Goal: Transaction & Acquisition: Book appointment/travel/reservation

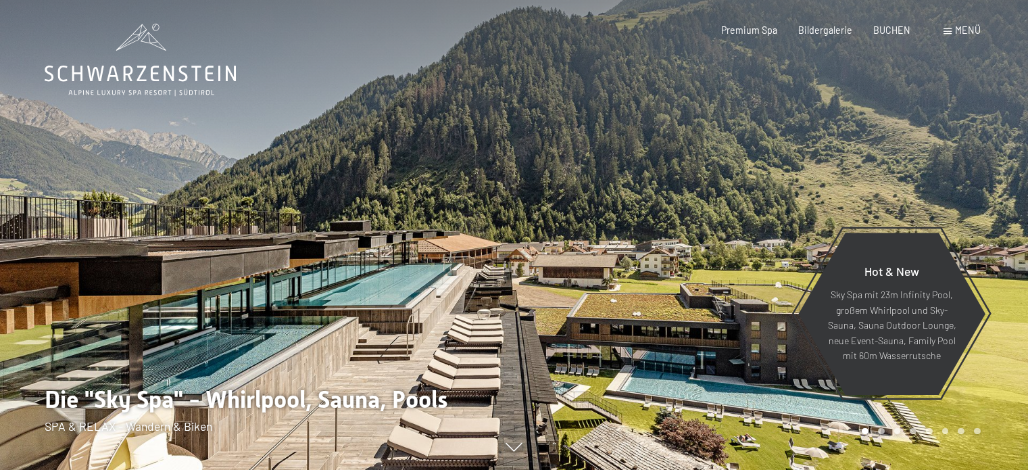
click at [886, 28] on span "BUCHEN" at bounding box center [891, 29] width 37 height 11
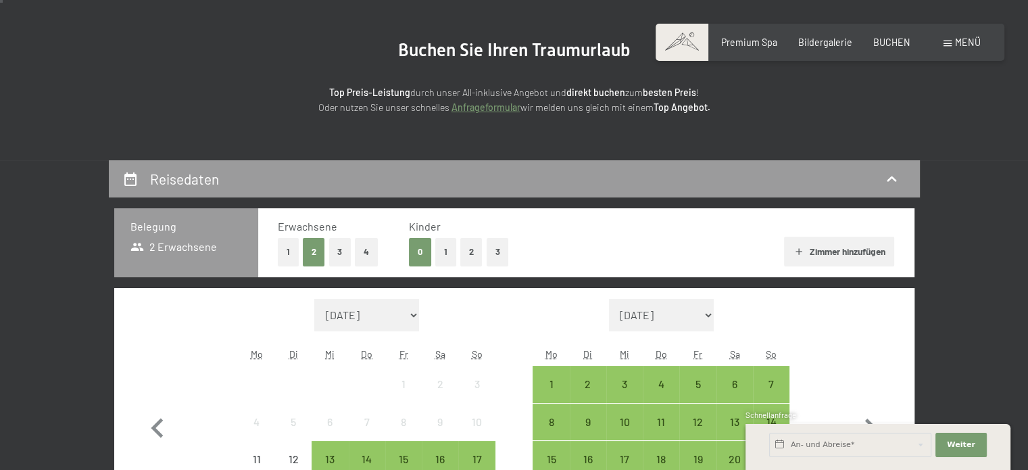
scroll to position [225, 0]
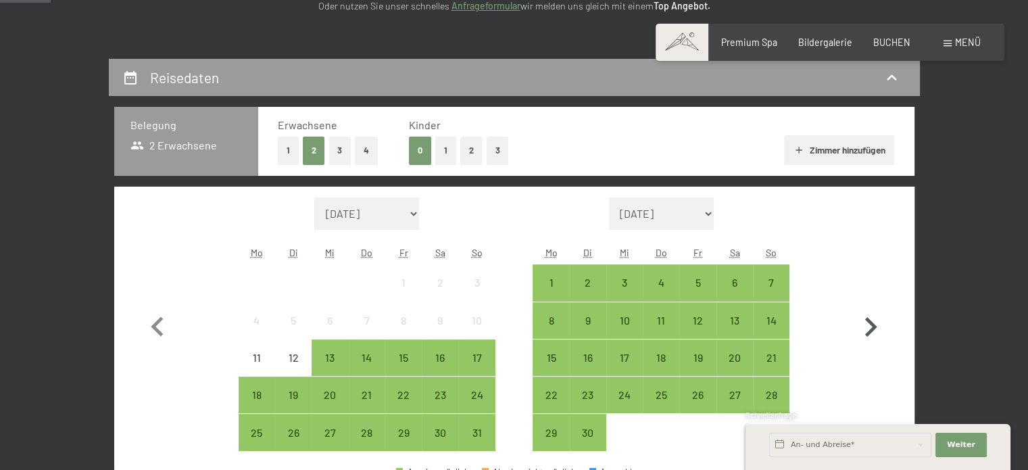
click at [868, 321] on icon "button" at bounding box center [871, 327] width 12 height 20
select select "2025-09-01"
select select "2025-10-01"
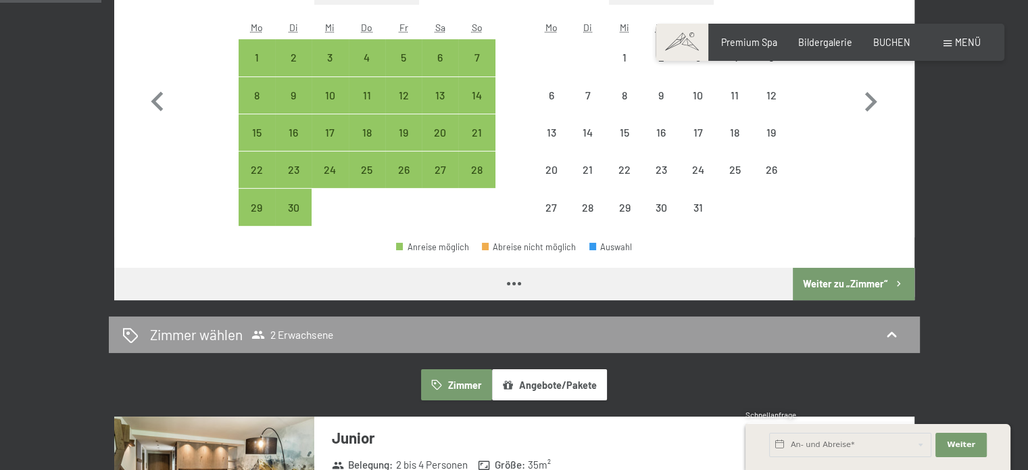
select select "2025-09-01"
select select "2025-10-01"
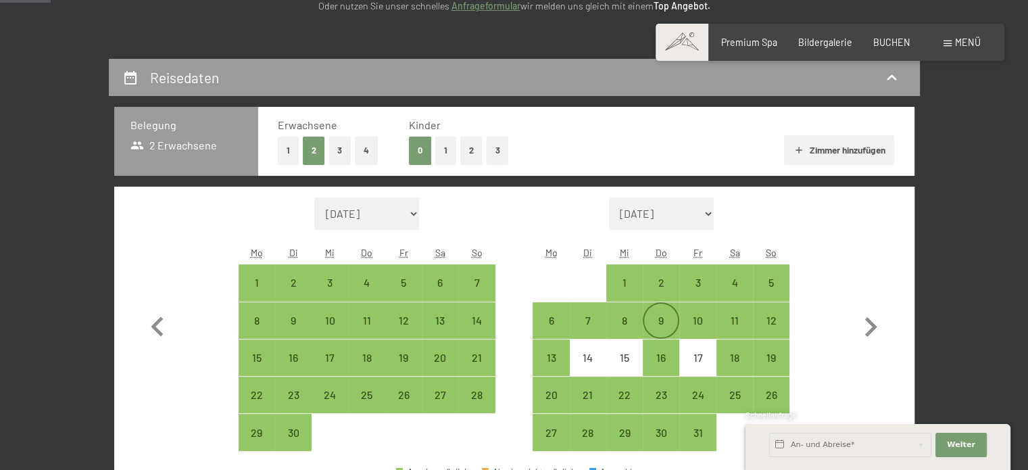
click at [659, 322] on div "9" at bounding box center [661, 332] width 34 height 34
select select "2025-09-01"
select select "2025-10-01"
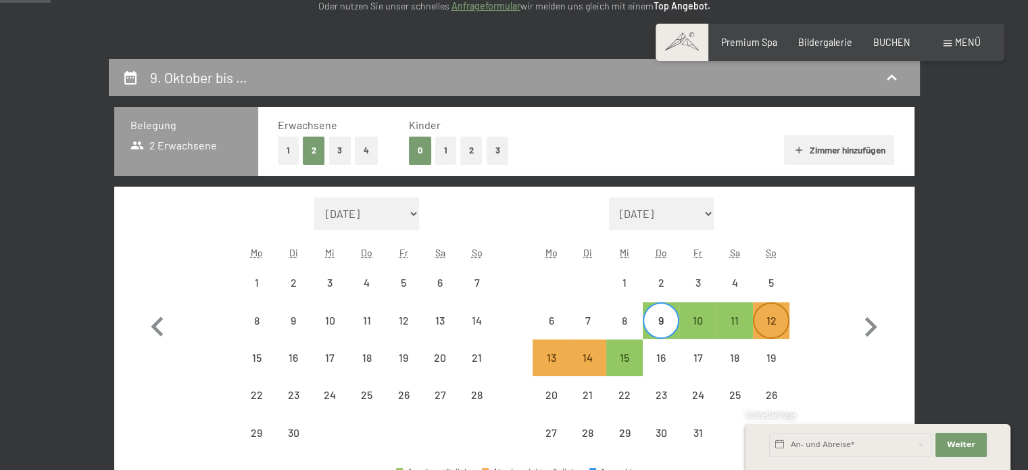
click at [768, 320] on div "12" at bounding box center [771, 332] width 34 height 34
select select "2025-09-01"
select select "2025-10-01"
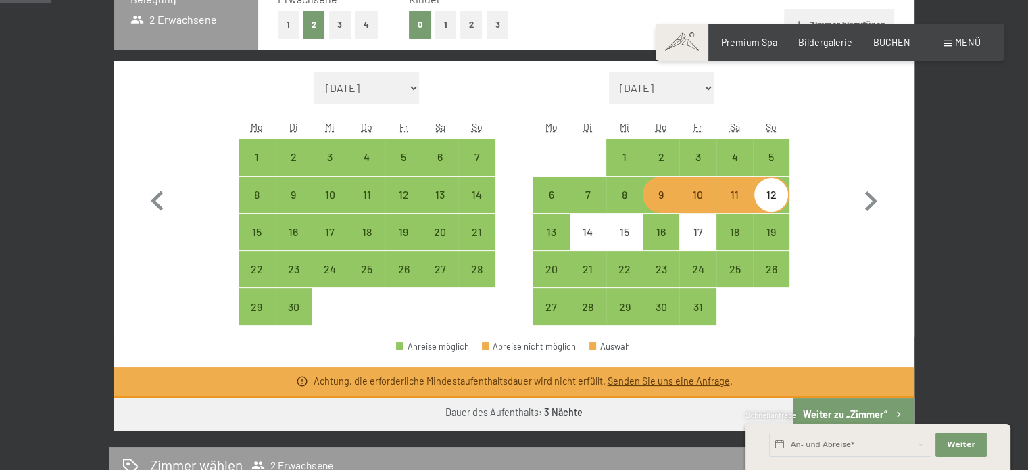
scroll to position [450, 0]
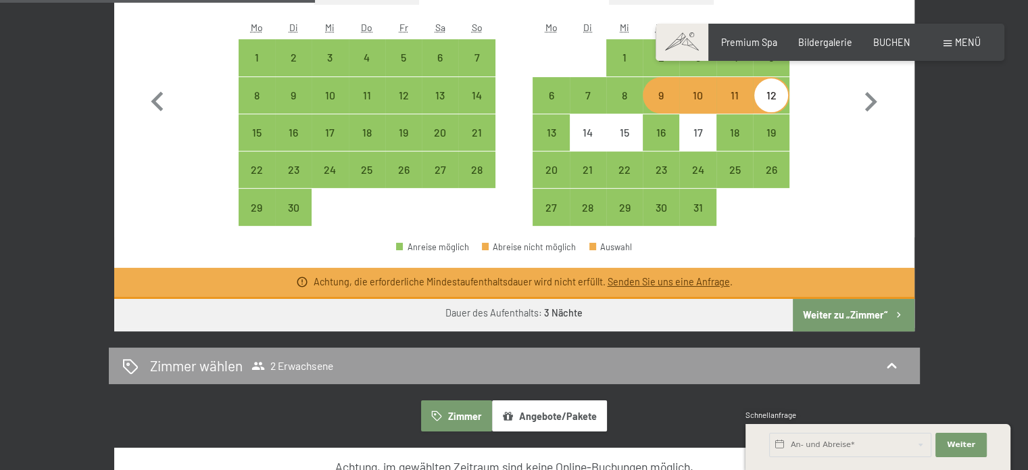
click at [839, 308] on button "Weiter zu „Zimmer“" at bounding box center [853, 315] width 121 height 32
select select "2025-09-01"
select select "2025-10-01"
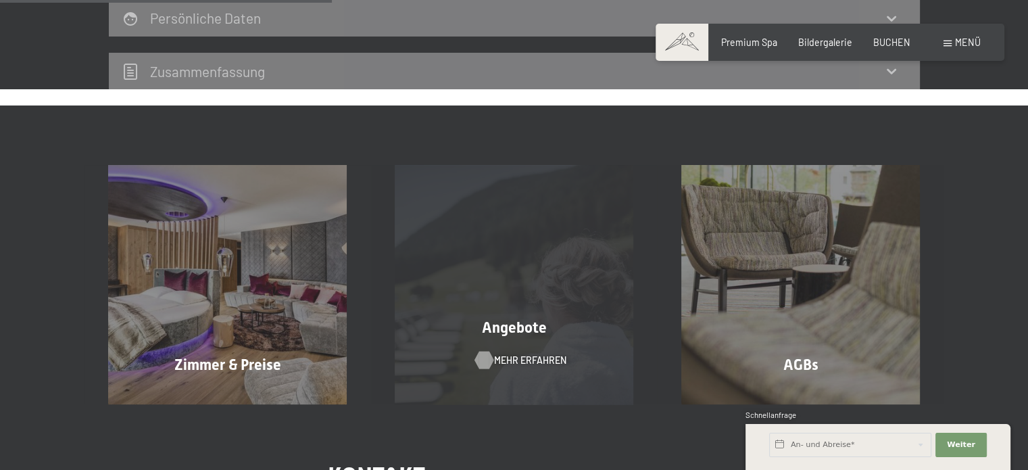
scroll to position [734, 0]
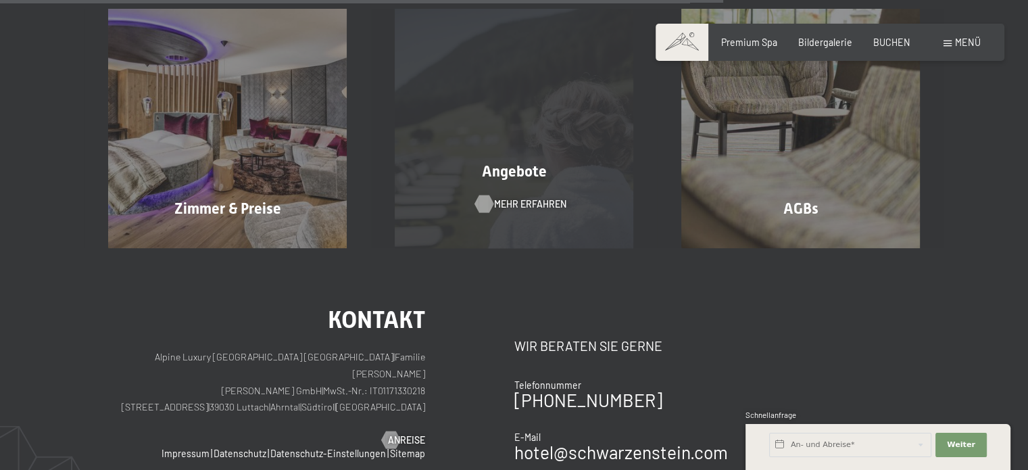
click at [534, 201] on span "Mehr erfahren" at bounding box center [530, 204] width 72 height 14
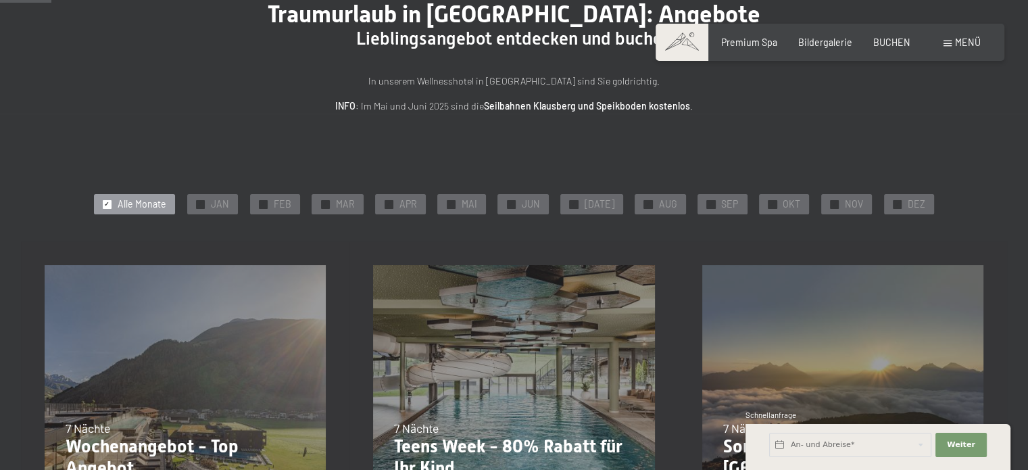
scroll to position [225, 0]
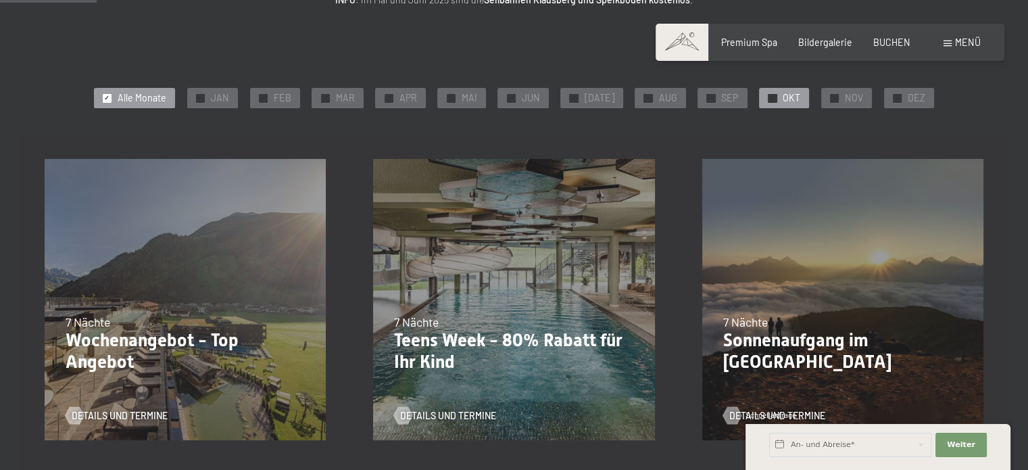
click at [768, 99] on div at bounding box center [772, 98] width 9 height 9
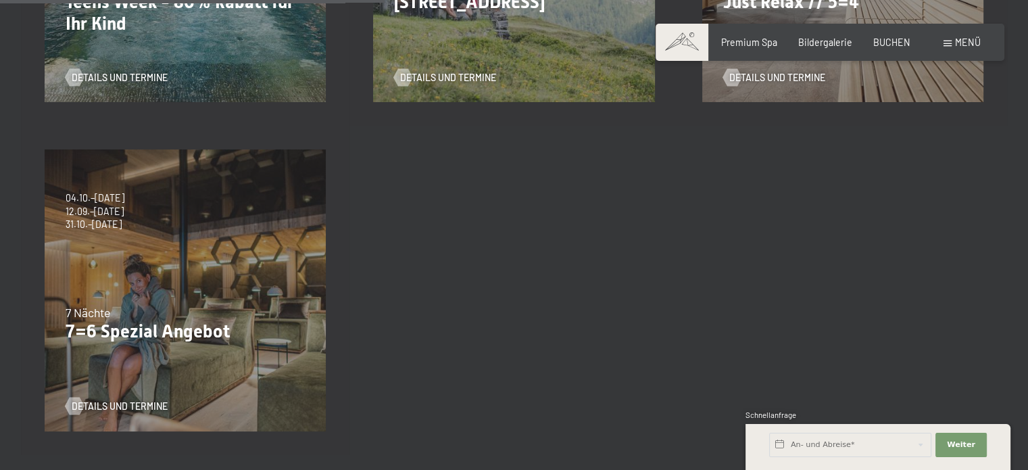
scroll to position [338, 0]
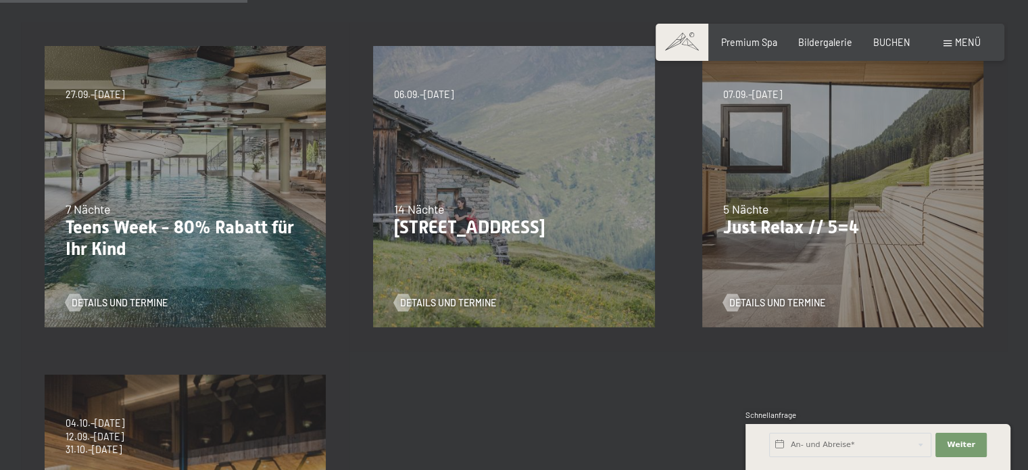
click at [802, 234] on p "Just Relax // 5=4" at bounding box center [842, 228] width 239 height 22
click at [786, 302] on span "Details und Termine" at bounding box center [791, 303] width 96 height 14
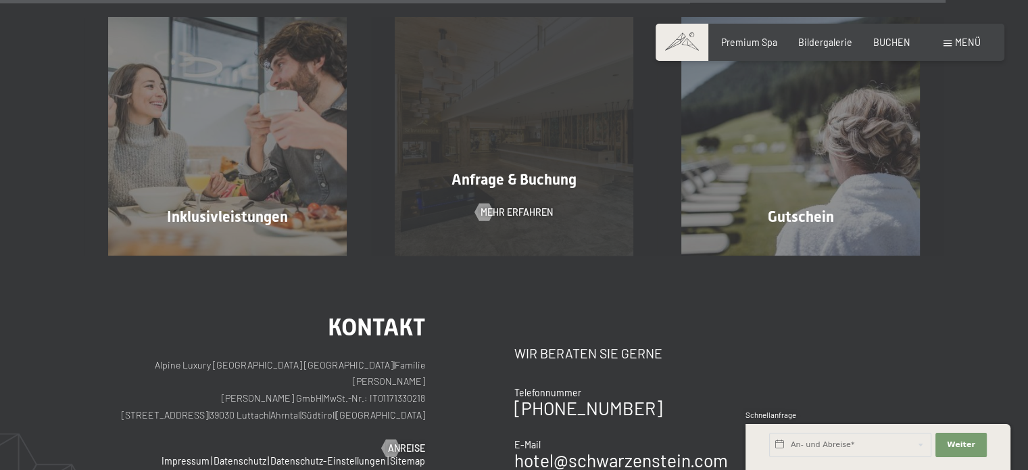
scroll to position [1013, 0]
